Goal: Obtain resource: Download file/media

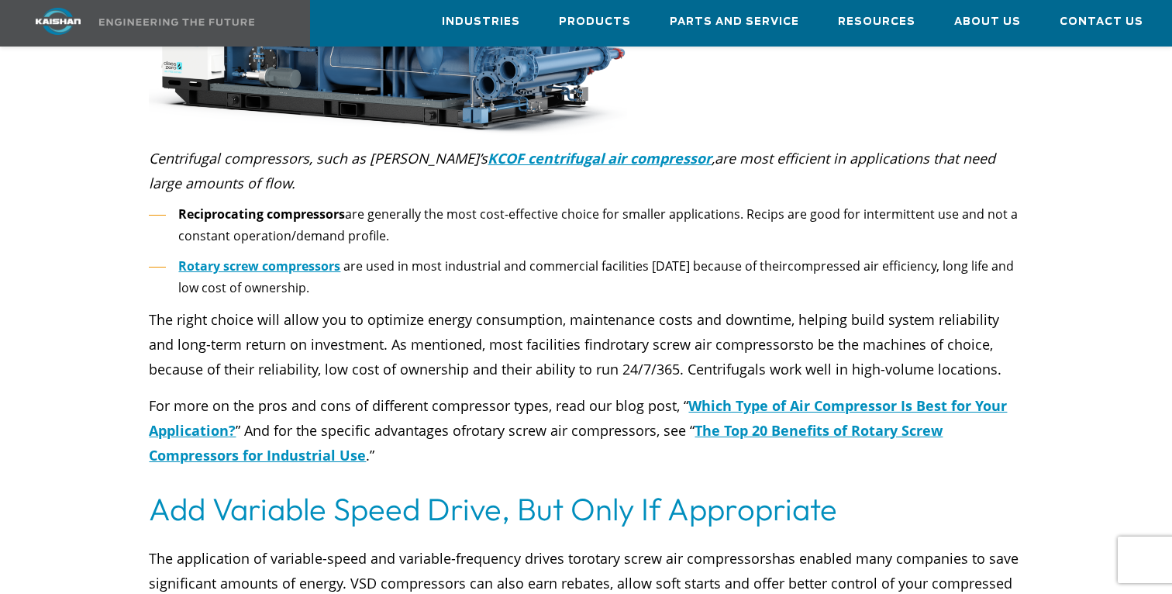
scroll to position [1710, 0]
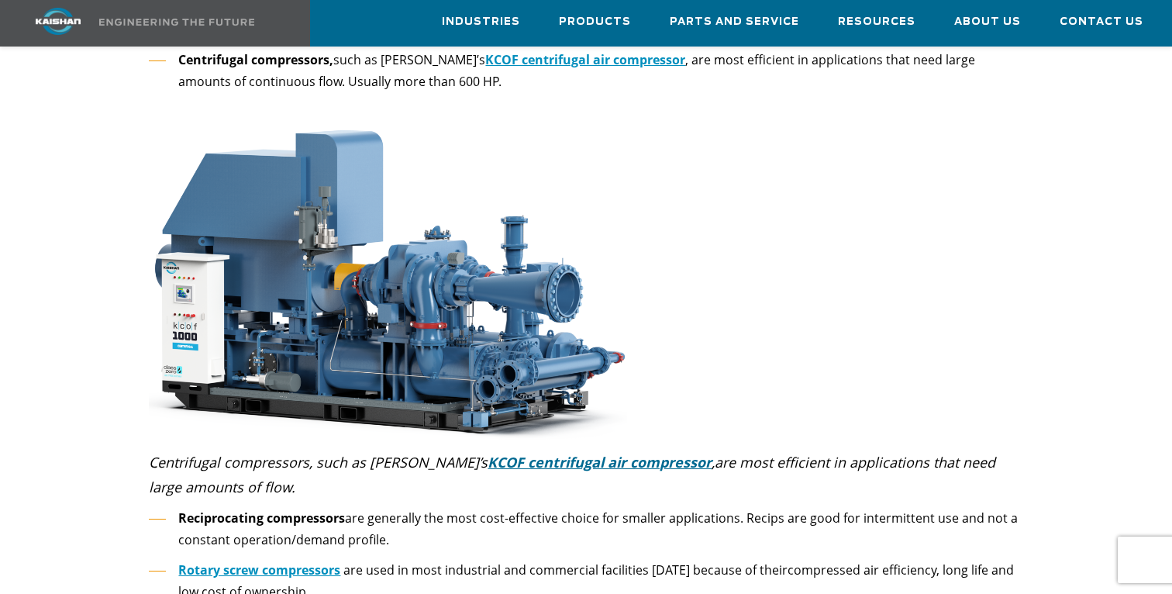
click at [518, 453] on icon "KCOF centrifugal air compressor" at bounding box center [599, 462] width 224 height 19
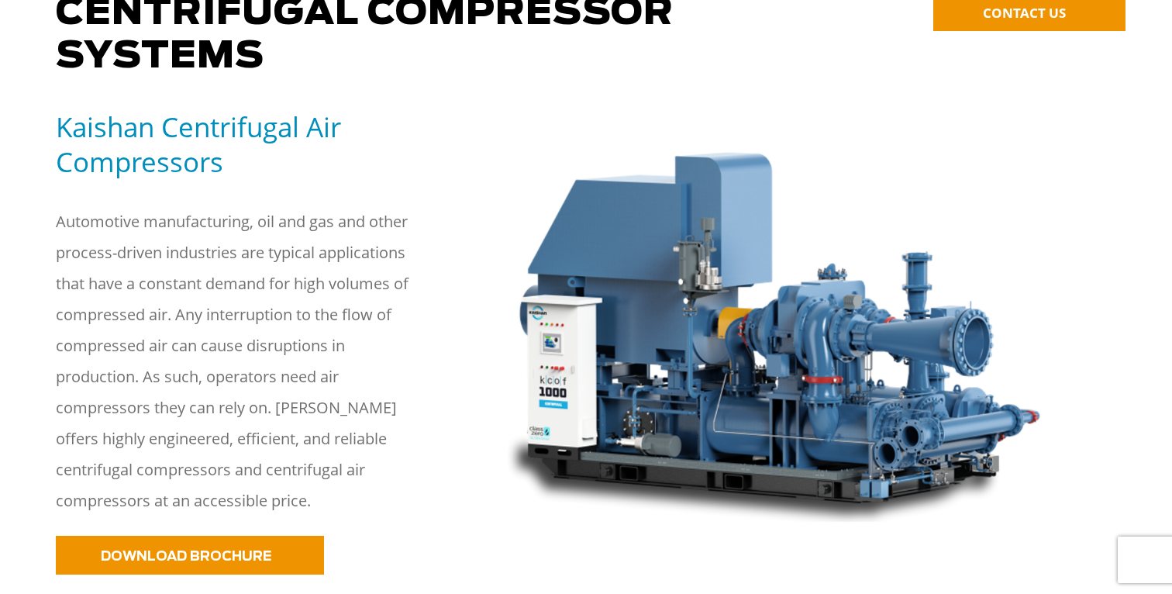
scroll to position [322, 0]
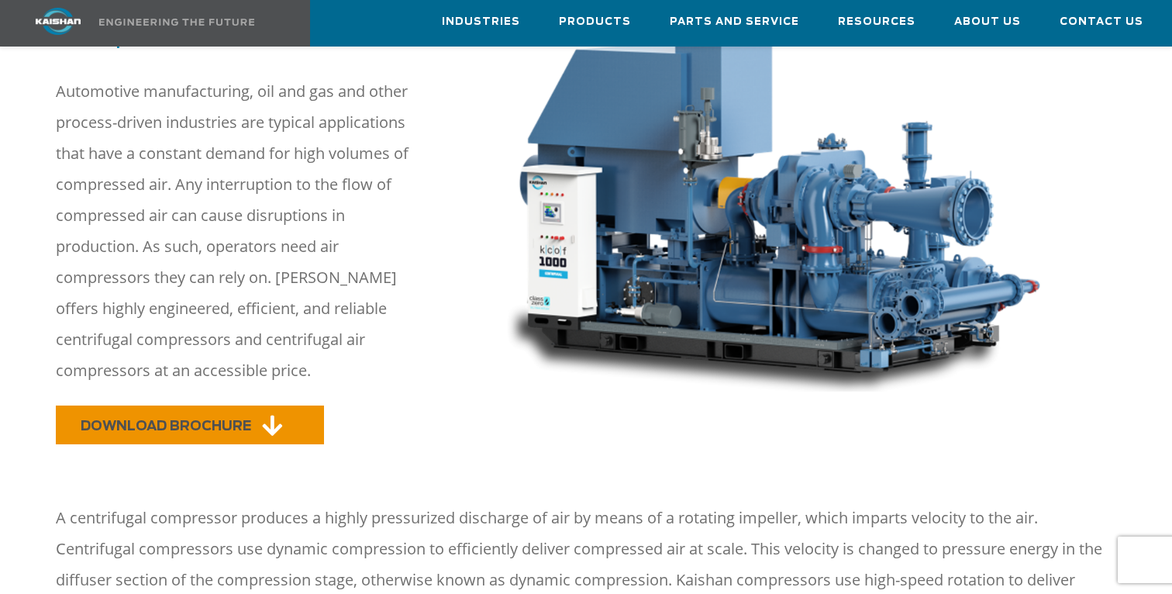
click at [224, 419] on span "DOWNLOAD BROCHURE" at bounding box center [166, 425] width 170 height 13
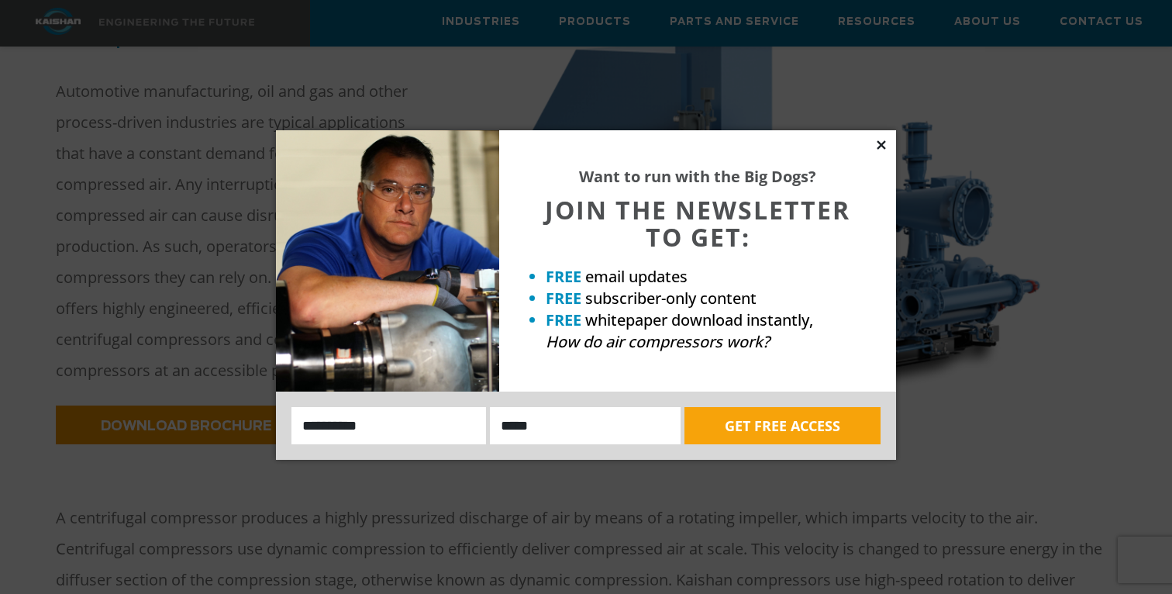
click at [880, 139] on icon at bounding box center [881, 145] width 14 height 14
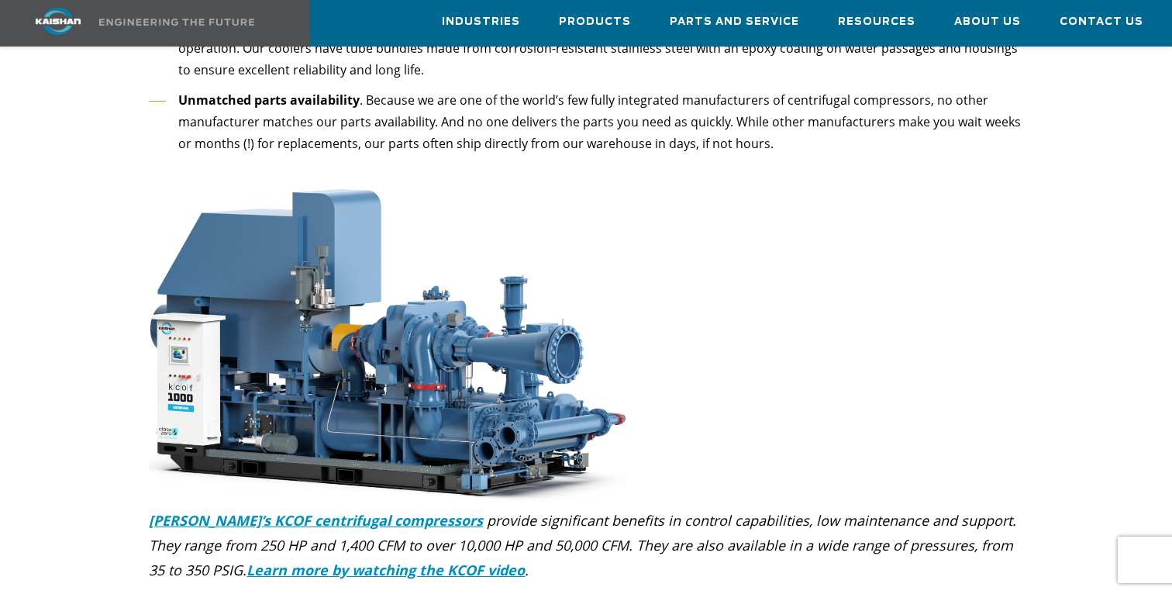
scroll to position [4903, 0]
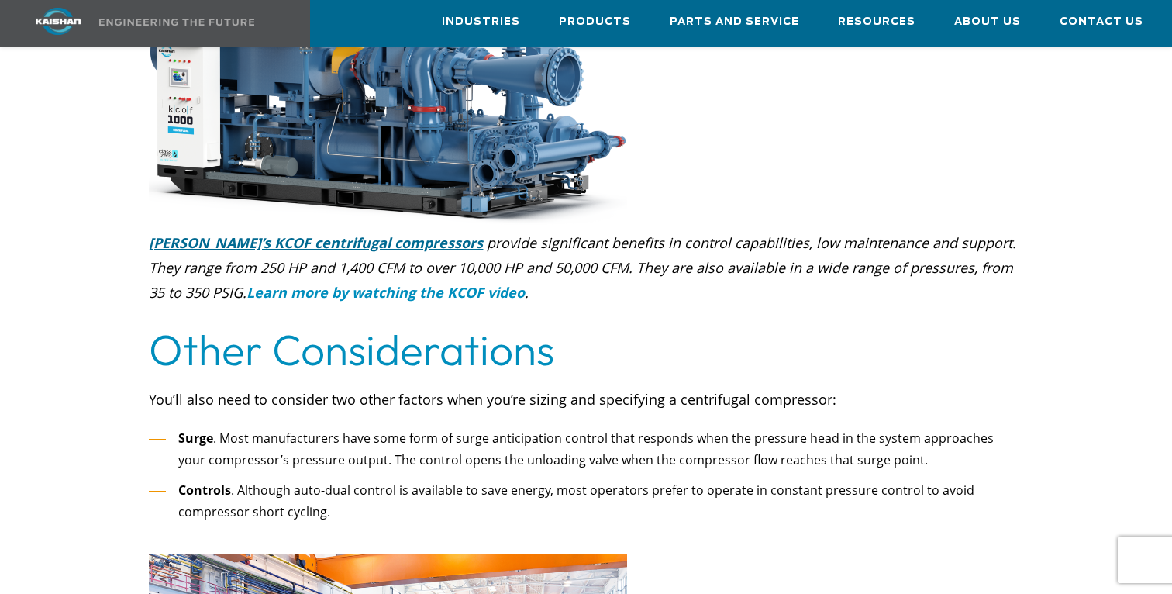
click at [374, 233] on icon "Kaishan’s KCOF centrifugal compressors" at bounding box center [316, 242] width 334 height 19
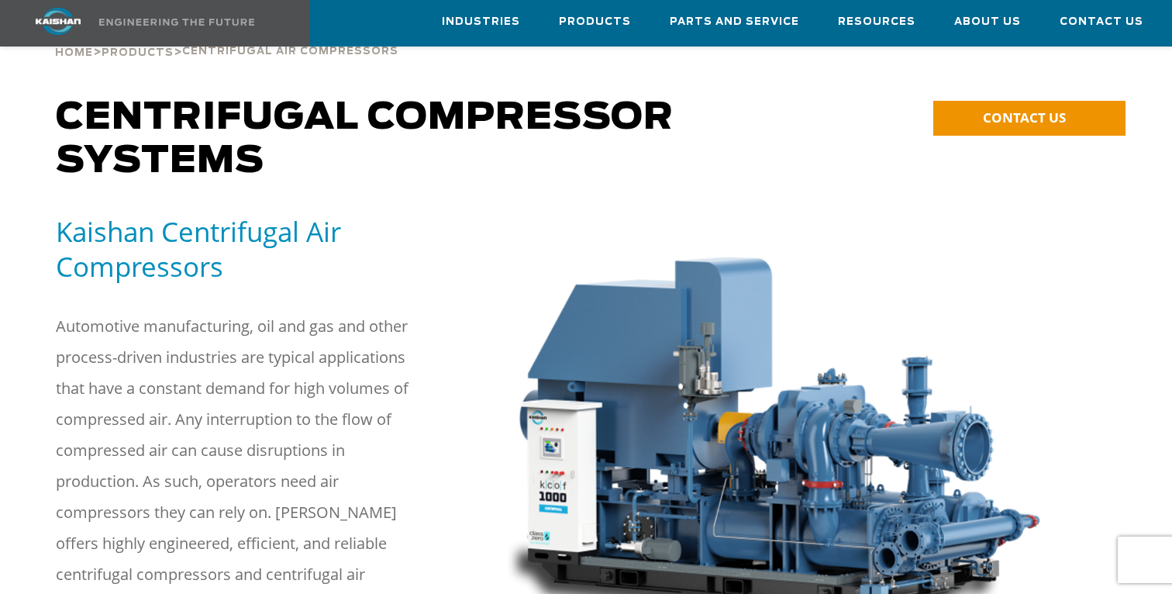
scroll to position [80, 0]
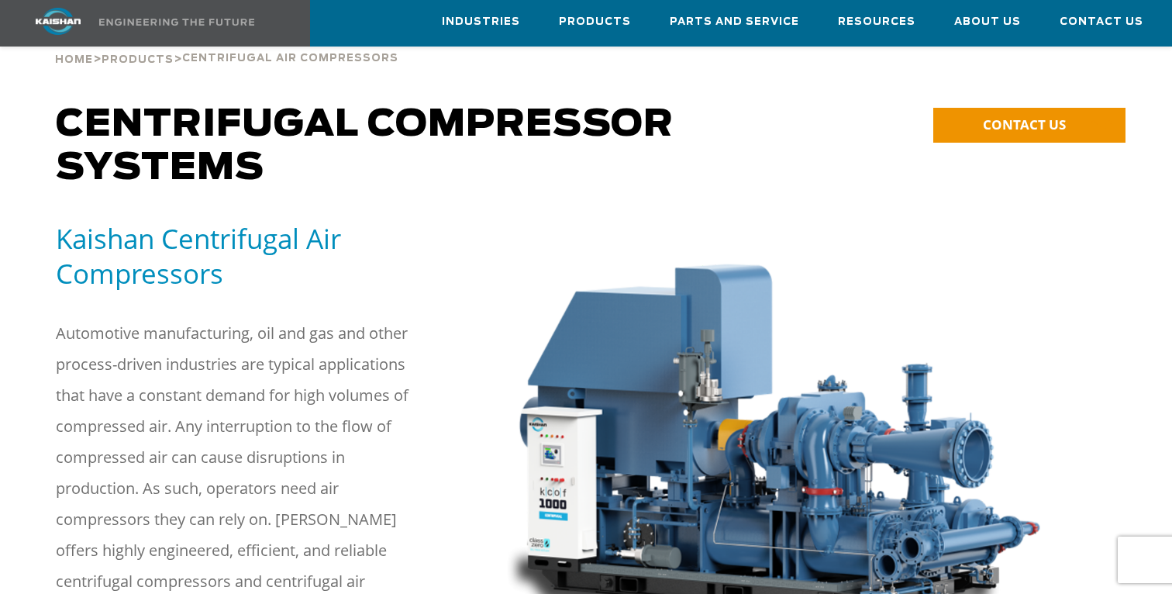
click at [730, 365] on img at bounding box center [770, 433] width 566 height 425
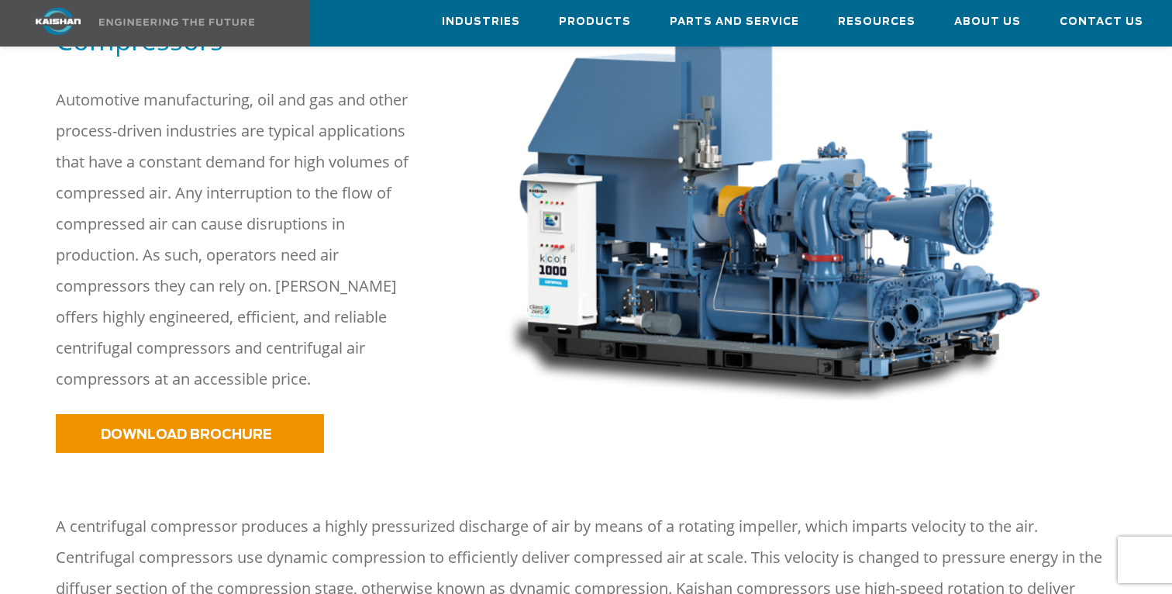
scroll to position [0, 0]
